Goal: Navigation & Orientation: Find specific page/section

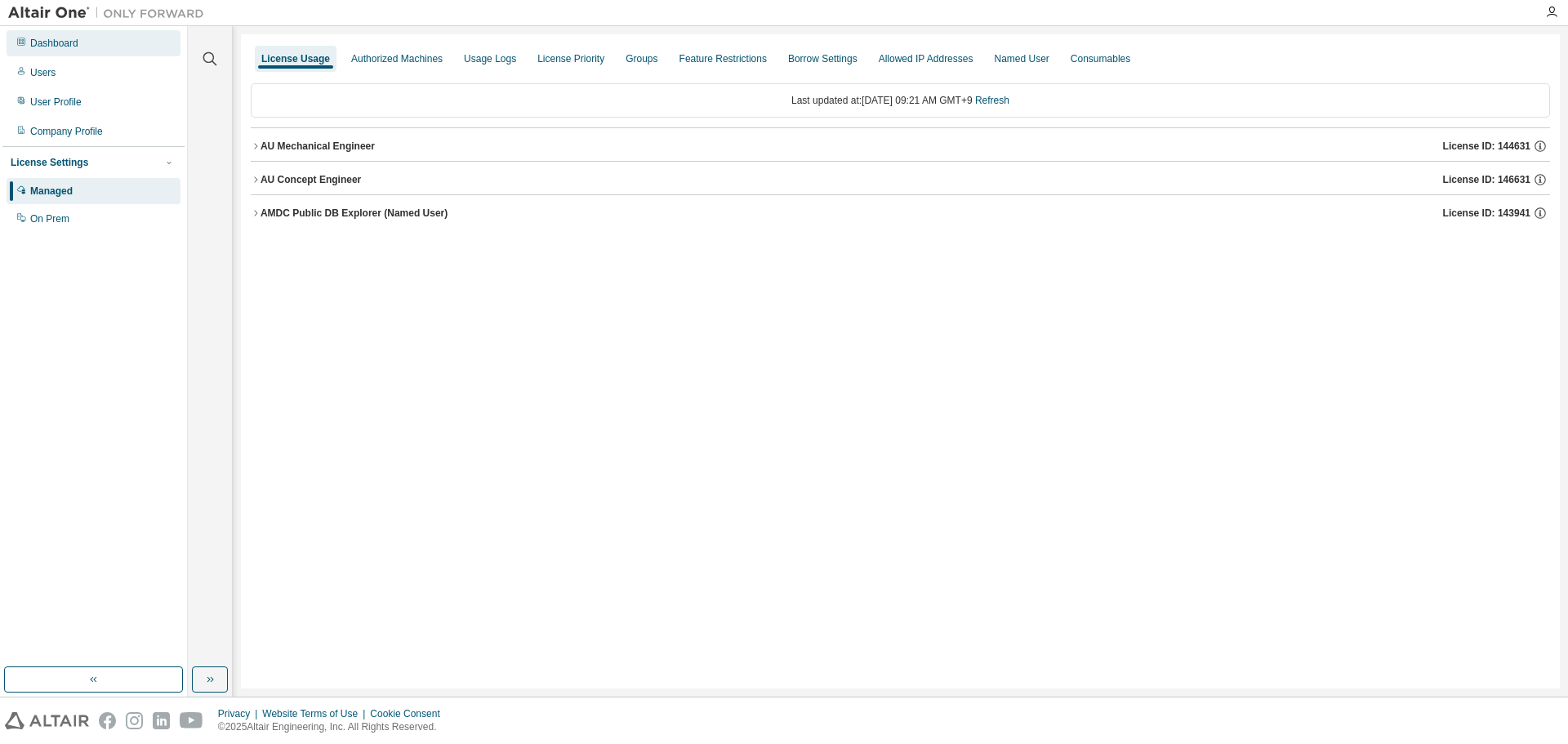
click at [54, 49] on div "Dashboard" at bounding box center [54, 43] width 48 height 13
